Goal: Find specific page/section: Find specific page/section

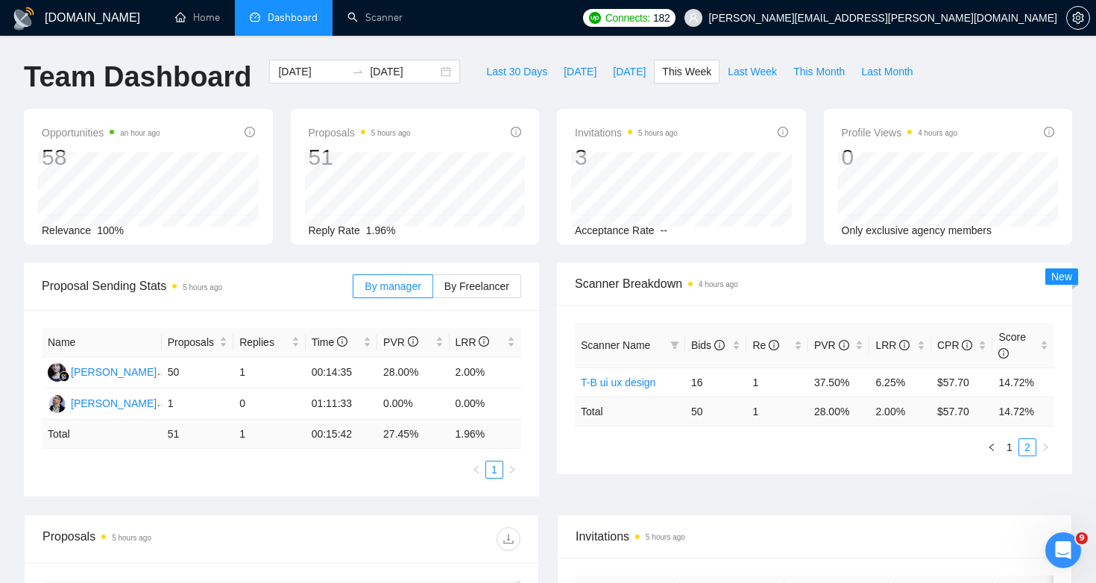
click at [280, 18] on span "Dashboard" at bounding box center [293, 17] width 50 height 13
click at [681, 72] on span "This Week" at bounding box center [686, 71] width 49 height 16
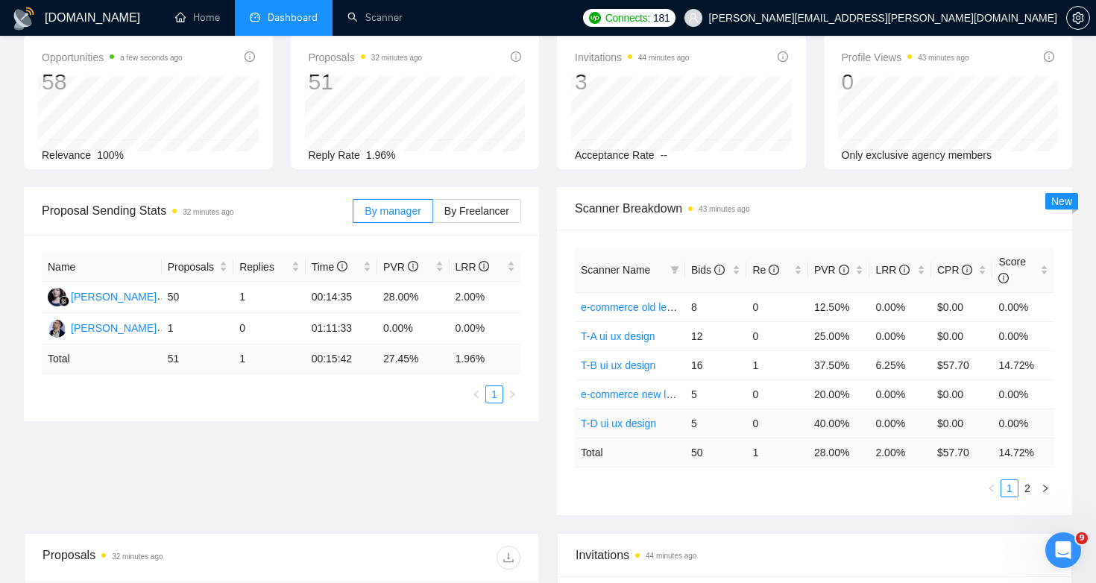
scroll to position [86, 0]
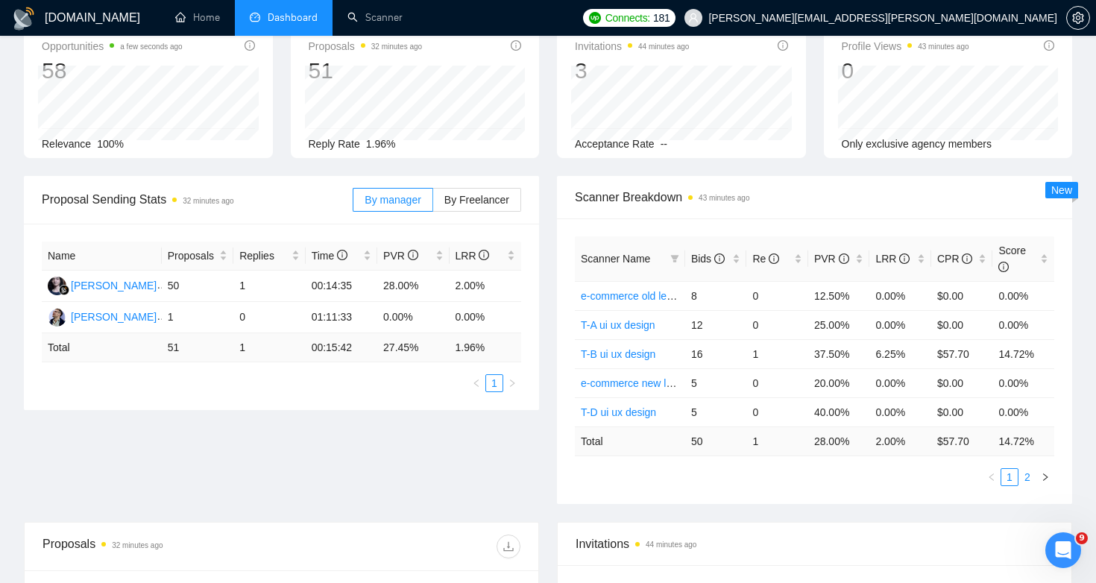
click at [1027, 473] on link "2" at bounding box center [1027, 477] width 16 height 16
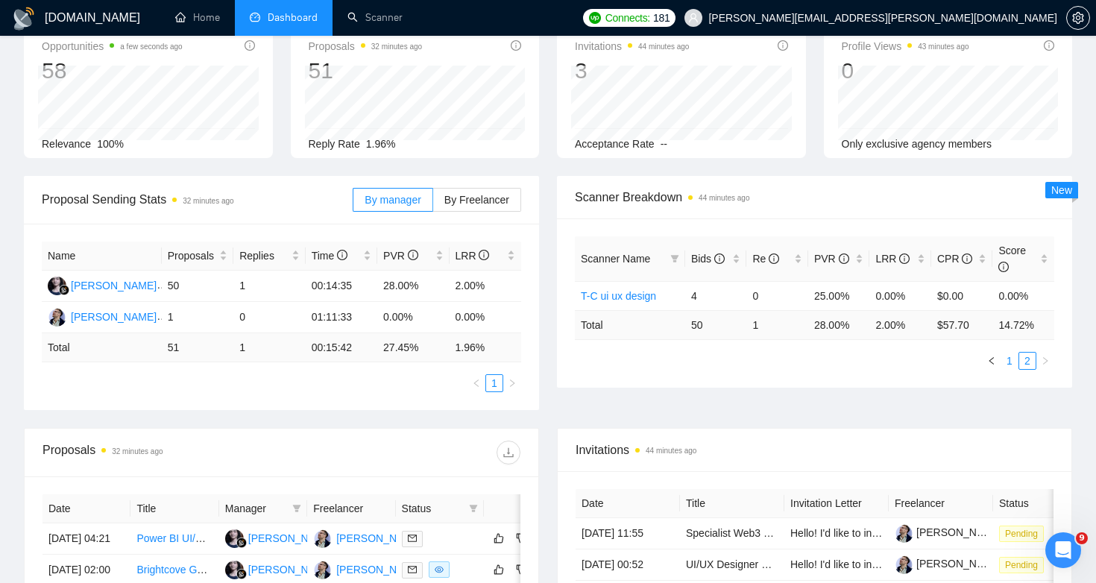
click at [1012, 356] on link "1" at bounding box center [1009, 361] width 16 height 16
